Goal: Task Accomplishment & Management: Use online tool/utility

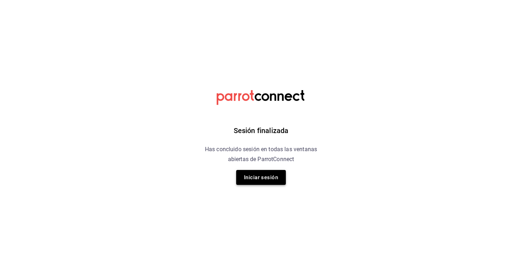
click at [257, 181] on button "Iniciar sesión" at bounding box center [261, 177] width 50 height 15
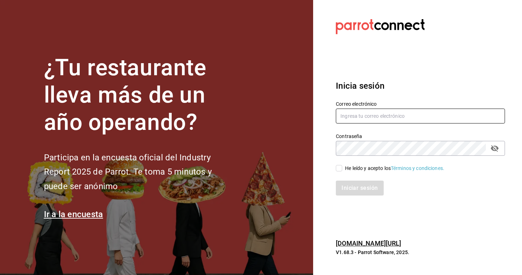
click at [385, 119] on input "text" at bounding box center [420, 116] width 169 height 15
type input "Sukhothaimx@gmail.com"
click at [339, 171] on input "He leído y acepto los Términos y condiciones." at bounding box center [339, 168] width 6 height 6
checkbox input "true"
click at [344, 184] on button "Iniciar sesión" at bounding box center [360, 187] width 48 height 15
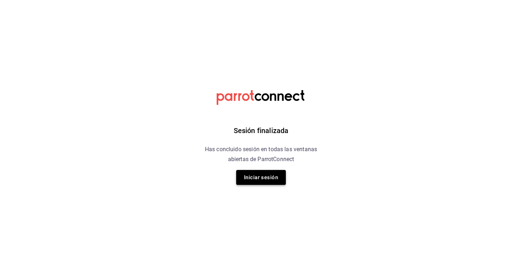
click at [262, 177] on button "Iniciar sesión" at bounding box center [261, 177] width 50 height 15
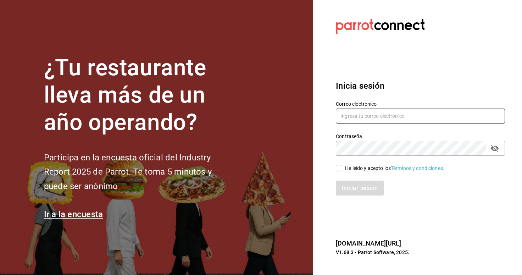
click at [389, 118] on input "text" at bounding box center [420, 116] width 169 height 15
type input "Sukhothaimx@gmail.com"
click at [341, 169] on input "He leído y acepto los Términos y condiciones." at bounding box center [339, 168] width 6 height 6
checkbox input "true"
click at [343, 188] on button "Iniciar sesión" at bounding box center [360, 187] width 48 height 15
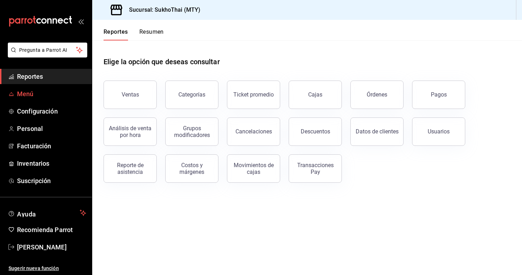
click at [41, 92] on span "Menú" at bounding box center [51, 94] width 69 height 10
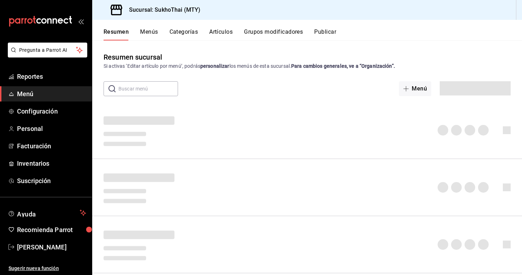
click at [226, 35] on button "Artículos" at bounding box center [220, 34] width 23 height 12
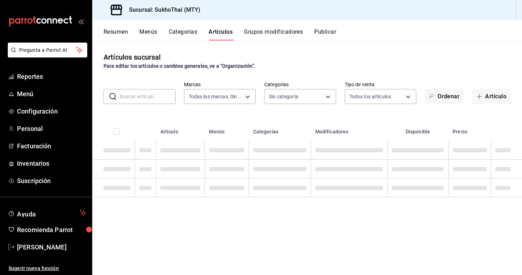
type input "3eccc149-76a4-41ff-853d-5d94b3b32272"
type input "35abce3d-dd3a-4d3e-876b-48b95bd6843b,c96958f4-e6a3-4cf5-8bbe-d24ca831d41f,d7226…"
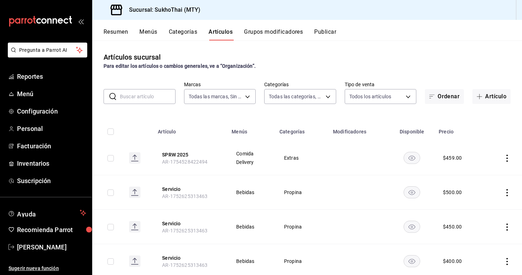
click at [410, 157] on icon "availability-product" at bounding box center [411, 158] width 7 height 5
click at [483, 92] on button "Artículo" at bounding box center [491, 96] width 38 height 15
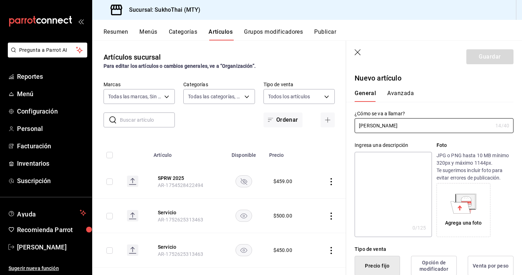
paste input "Classico"
click at [394, 125] on input "Cerveza [PERSON_NAME] Classico" at bounding box center [424, 125] width 138 height 14
type input "Cerveza [PERSON_NAME] Classico"
click at [397, 160] on textarea at bounding box center [393, 194] width 77 height 85
drag, startPoint x: 419, startPoint y: 127, endPoint x: 351, endPoint y: 127, distance: 68.1
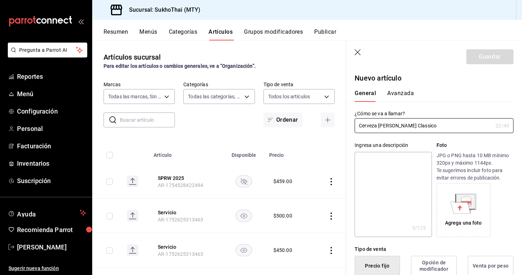
click at [351, 127] on div "¿Cómo se va a llamar? Cerveza [PERSON_NAME] Classico 22 /40 ¿Cómo se va a llama…" at bounding box center [429, 117] width 167 height 31
click at [371, 165] on textarea at bounding box center [393, 194] width 77 height 85
paste textarea "Cerveza [PERSON_NAME] Classico"
type textarea "Cerveza [PERSON_NAME] Classico"
type textarea "x"
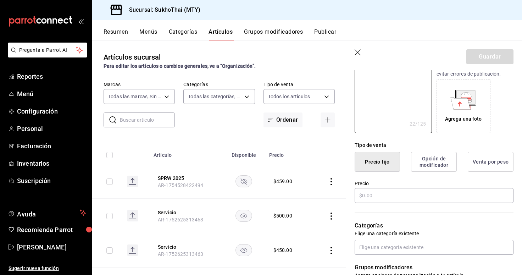
scroll to position [122, 0]
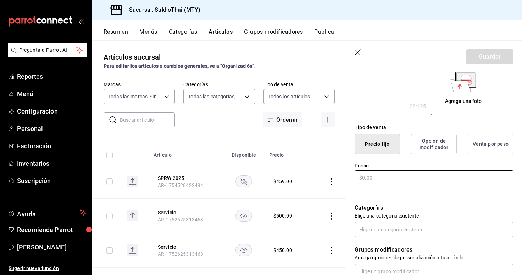
type textarea "Cerveza [PERSON_NAME] Classico"
type textarea "x"
click at [389, 178] on input "text" at bounding box center [434, 177] width 159 height 15
type input "$1.00"
type textarea "x"
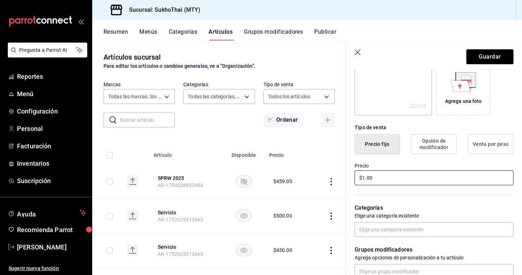
type input "$15.00"
type textarea "x"
type input "$155.00"
click at [406, 231] on input "text" at bounding box center [434, 229] width 159 height 15
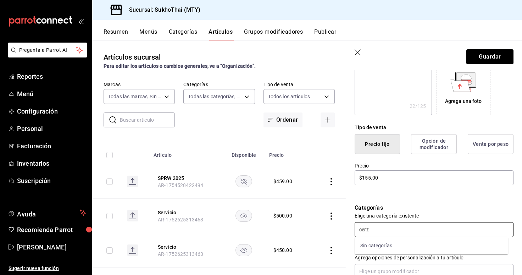
type input "cer"
click at [390, 245] on li "Cervezas" at bounding box center [432, 246] width 154 height 12
type textarea "x"
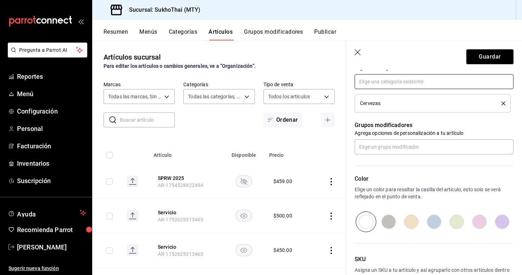
scroll to position [270, 0]
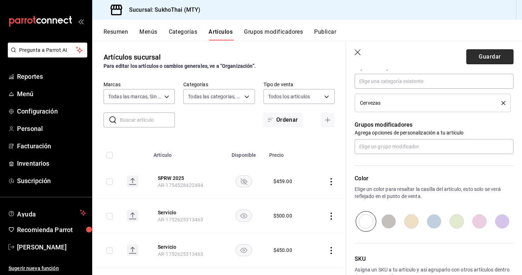
click at [493, 59] on button "Guardar" at bounding box center [489, 56] width 47 height 15
type textarea "x"
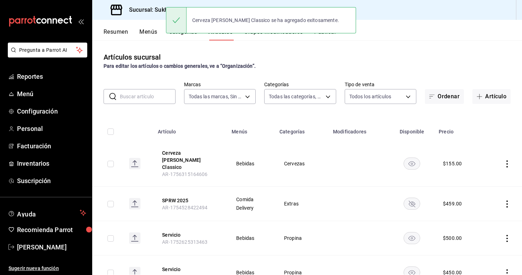
click at [504, 160] on icon "actions" at bounding box center [507, 163] width 7 height 7
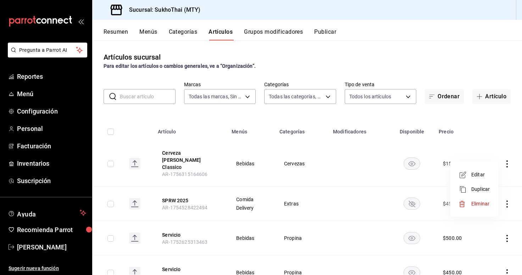
click at [482, 187] on span "Duplicar" at bounding box center [480, 188] width 18 height 7
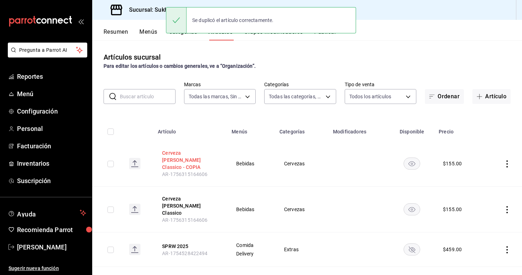
click at [193, 153] on button "Cerveza [PERSON_NAME] Classico - COPIA" at bounding box center [190, 159] width 57 height 21
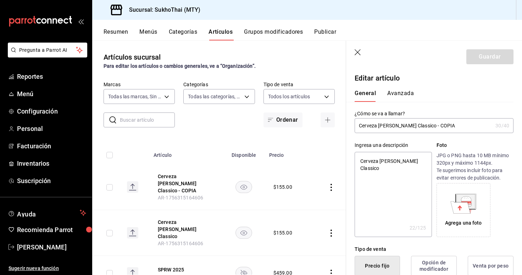
type textarea "x"
drag, startPoint x: 434, startPoint y: 126, endPoint x: 395, endPoint y: 128, distance: 38.7
click at [395, 128] on input "Cerveza [PERSON_NAME] Classico - COPIA" at bounding box center [424, 125] width 138 height 14
paste input "Expresso"
type input "Cerveza [PERSON_NAME] Expresso"
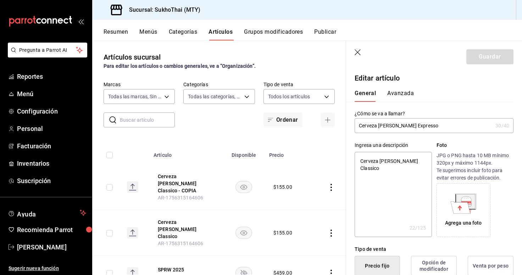
type textarea "x"
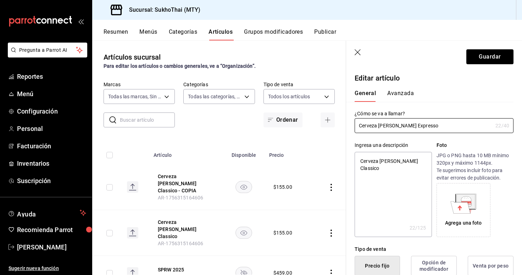
type input "Cerveza [PERSON_NAME] Expresso"
type textarea "x"
drag, startPoint x: 415, startPoint y: 161, endPoint x: 396, endPoint y: 161, distance: 19.5
click at [396, 161] on textarea "Cerveza [PERSON_NAME] Classico" at bounding box center [393, 194] width 77 height 85
paste textarea "Express"
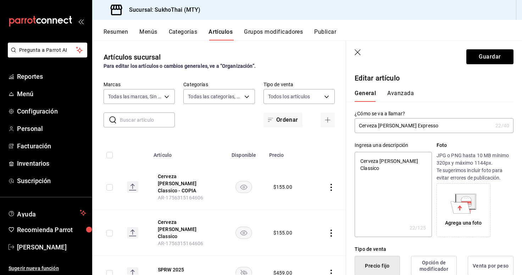
type textarea "Cerveza [PERSON_NAME] Expresso"
type textarea "x"
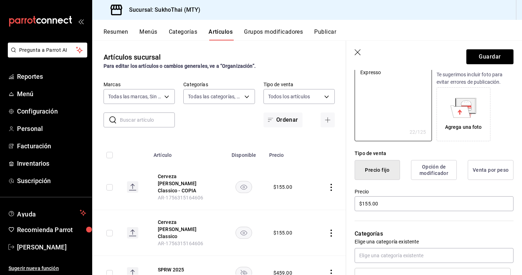
scroll to position [97, 0]
type textarea "Cerveza [PERSON_NAME] Expresso"
type textarea "x"
click at [371, 204] on input "$155.00" at bounding box center [434, 202] width 159 height 15
click at [367, 202] on input "$155.00" at bounding box center [434, 202] width 159 height 15
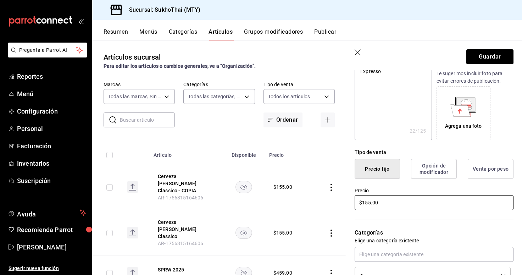
type input "$15.00"
type textarea "x"
type input "$1.00"
type textarea "x"
type input "$170.00"
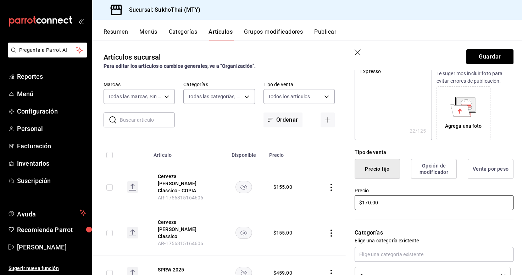
type textarea "x"
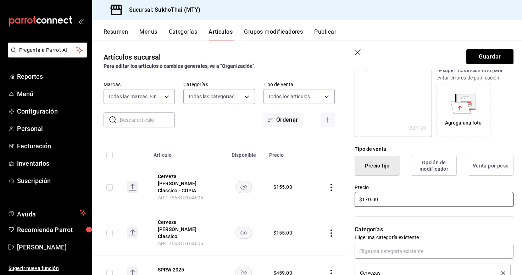
scroll to position [101, 0]
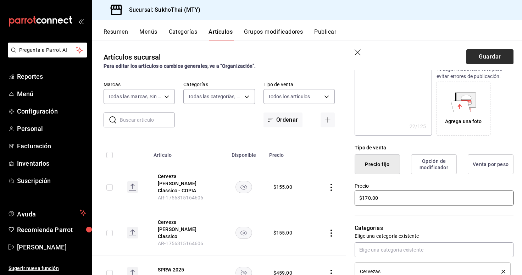
type input "$170.00"
click at [501, 57] on button "Guardar" at bounding box center [489, 56] width 47 height 15
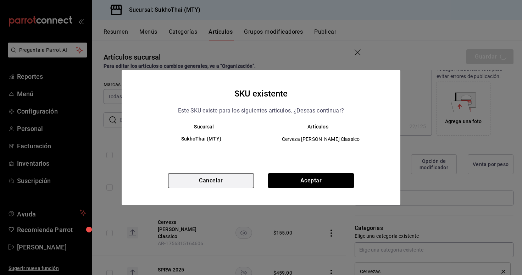
click at [247, 180] on button "Cancelar" at bounding box center [211, 180] width 86 height 15
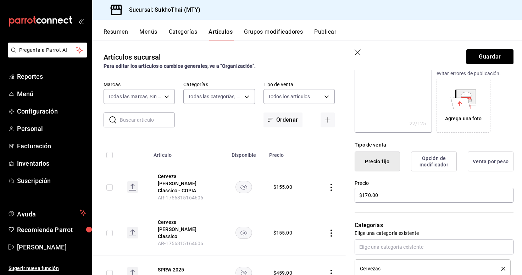
scroll to position [0, 0]
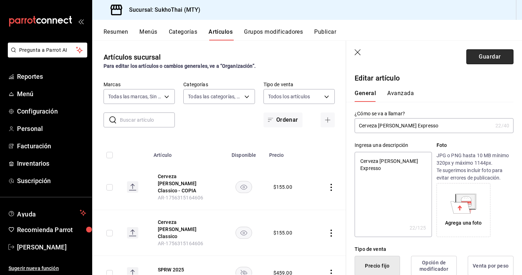
click at [502, 59] on button "Guardar" at bounding box center [489, 56] width 47 height 15
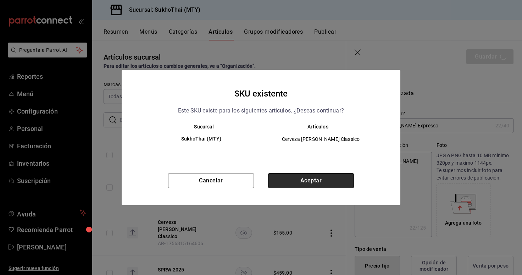
click at [342, 183] on button "Aceptar" at bounding box center [311, 180] width 86 height 15
type textarea "x"
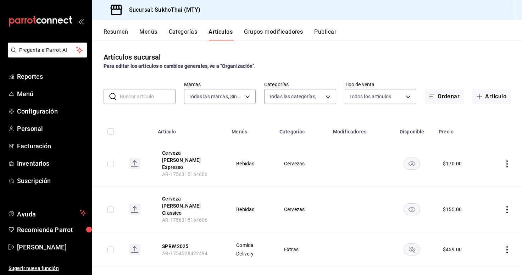
click at [327, 38] on button "Publicar" at bounding box center [325, 34] width 22 height 12
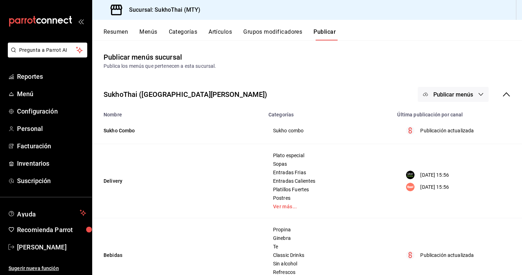
click at [463, 94] on span "Publicar menús" at bounding box center [453, 94] width 40 height 7
click at [454, 119] on span "Punto de venta" at bounding box center [458, 117] width 34 height 7
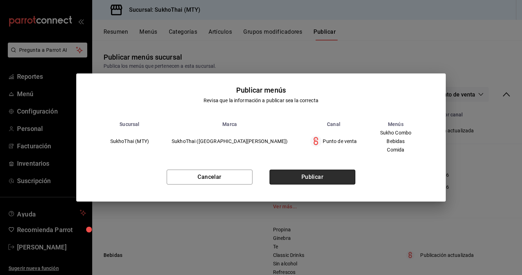
click at [345, 176] on button "Publicar" at bounding box center [312, 176] width 86 height 15
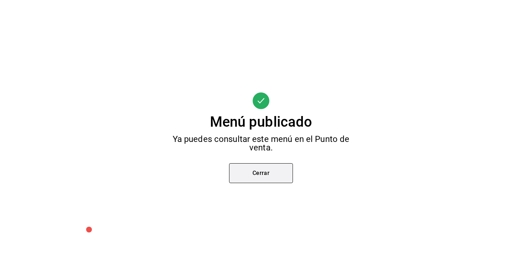
click at [280, 172] on button "Cerrar" at bounding box center [261, 173] width 64 height 20
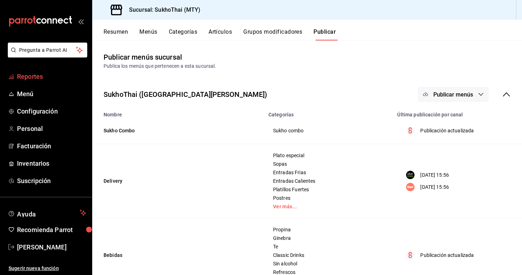
click at [51, 73] on span "Reportes" at bounding box center [51, 77] width 69 height 10
